Goal: Transaction & Acquisition: Purchase product/service

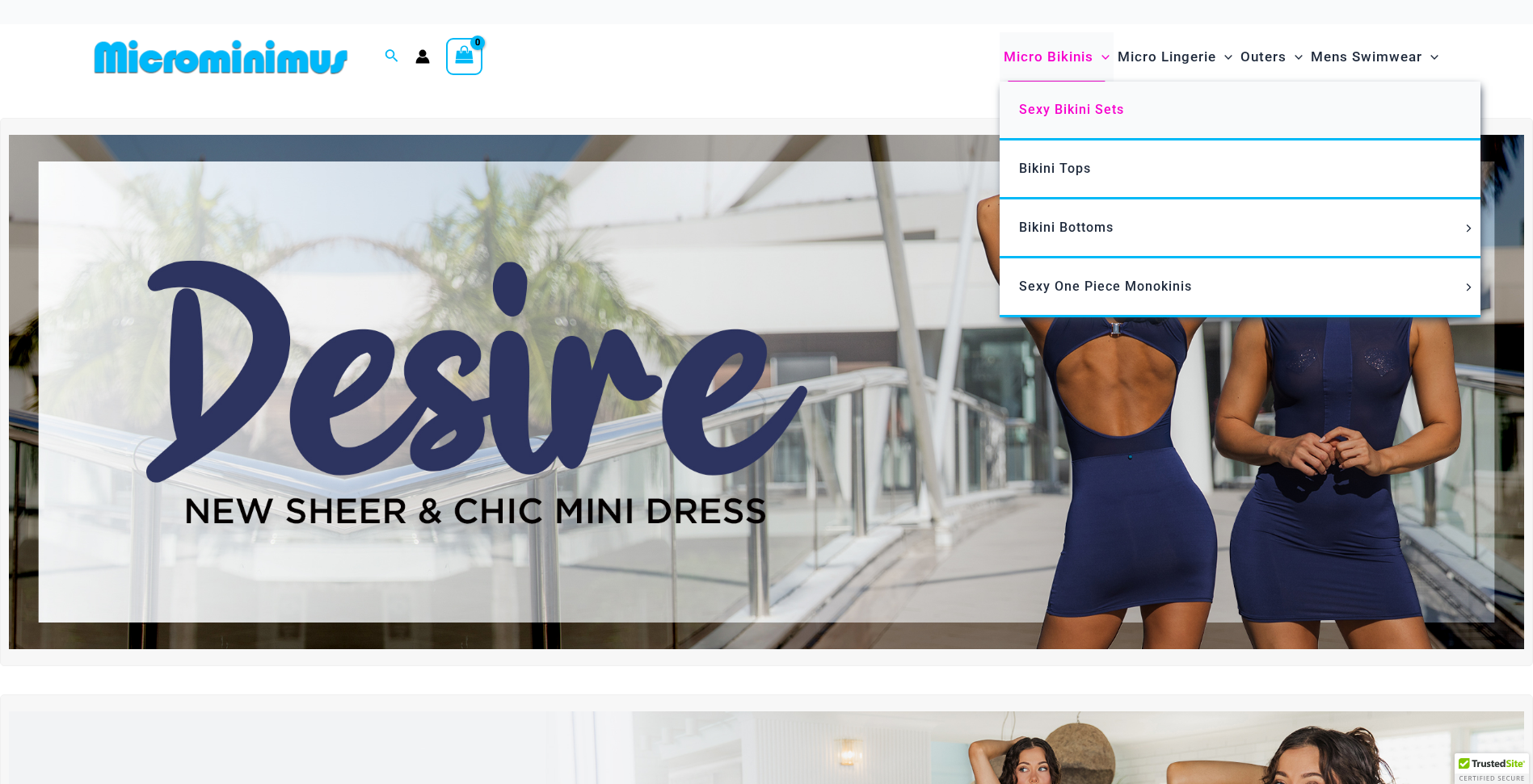
click at [1049, 118] on link "Sexy Bikini Sets" at bounding box center [1241, 111] width 481 height 59
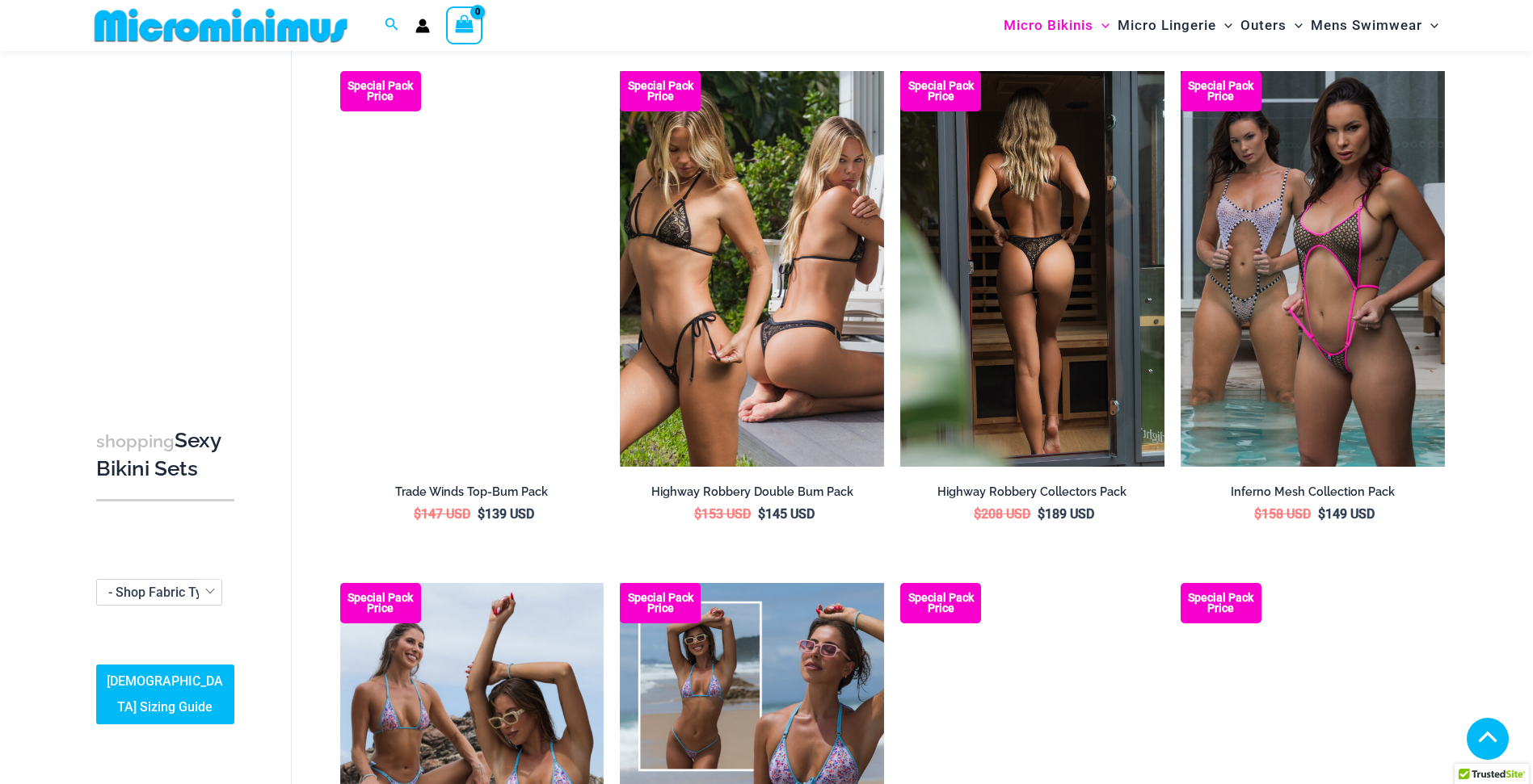
scroll to position [2167, 0]
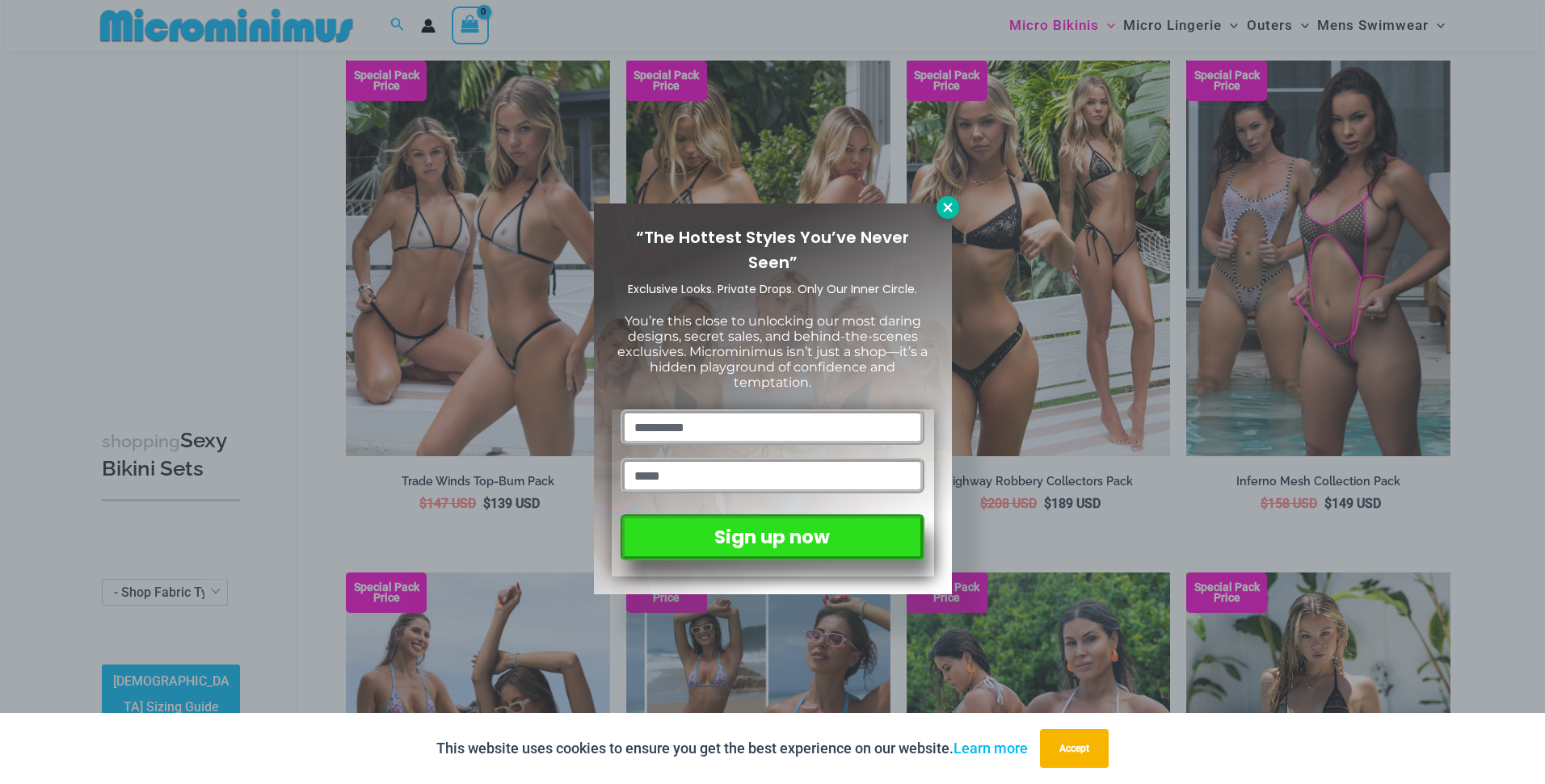
click at [949, 214] on button at bounding box center [948, 208] width 23 height 23
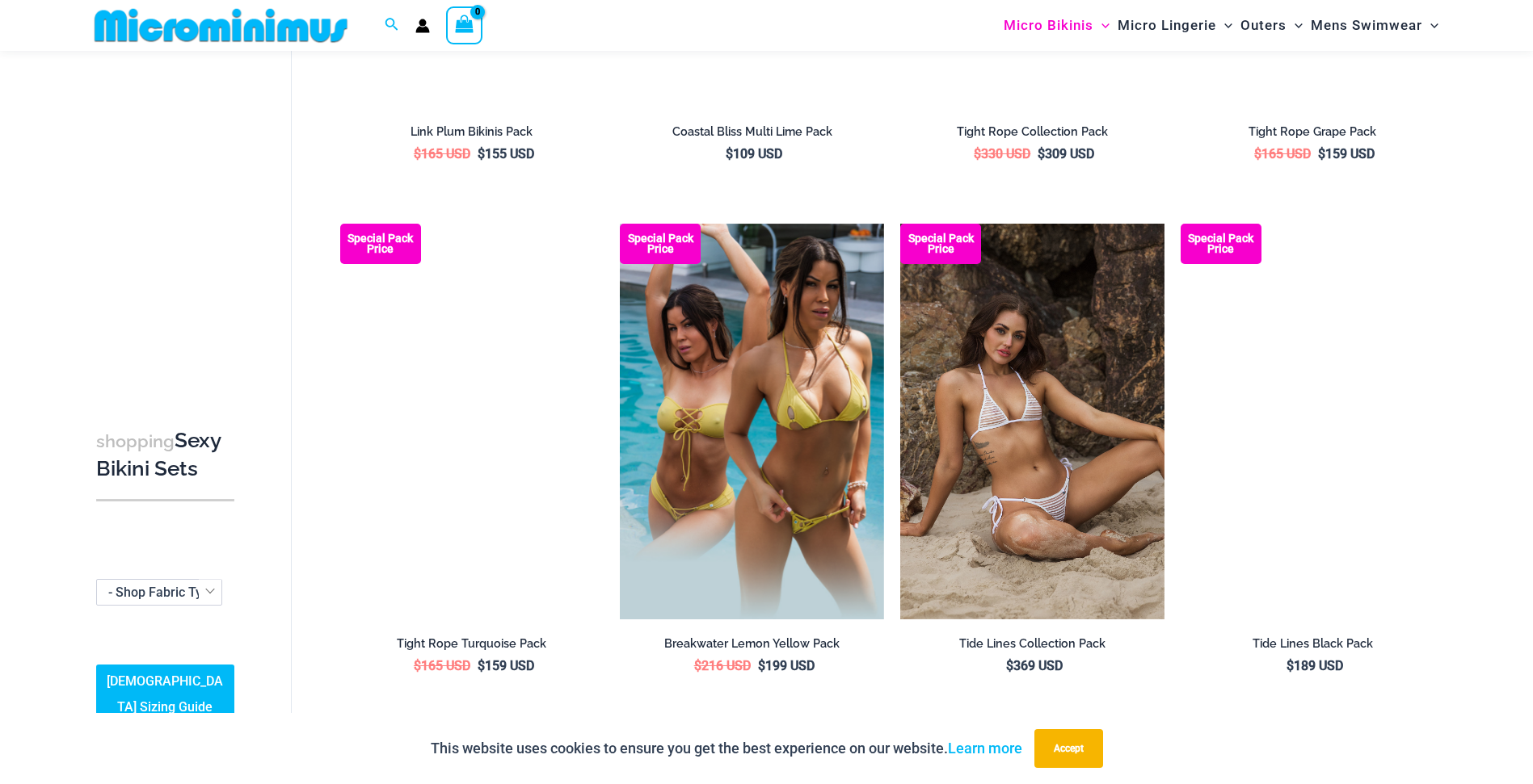
scroll to position [3976, 0]
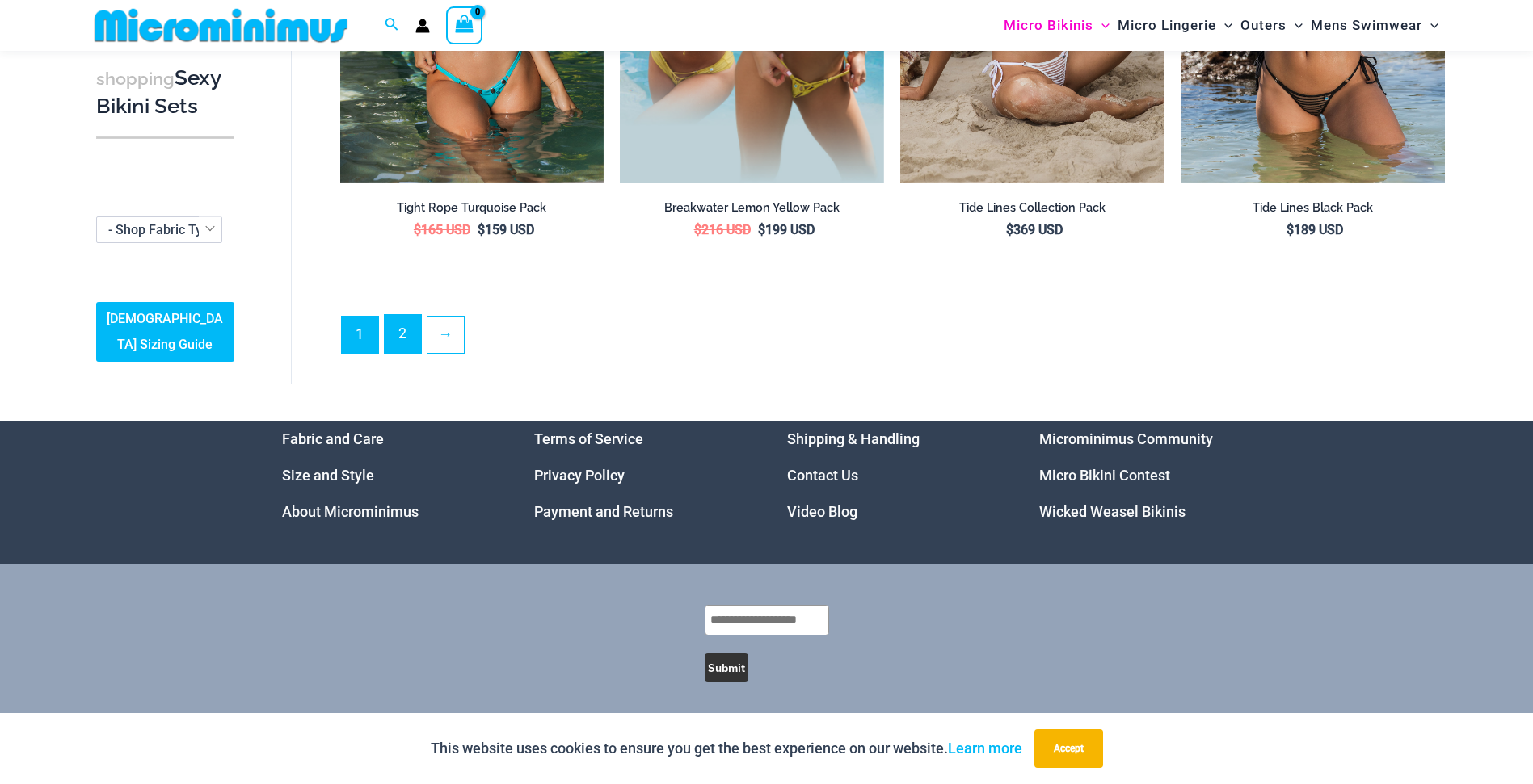
click at [401, 335] on link "2" at bounding box center [403, 334] width 36 height 38
